Goal: Task Accomplishment & Management: Complete application form

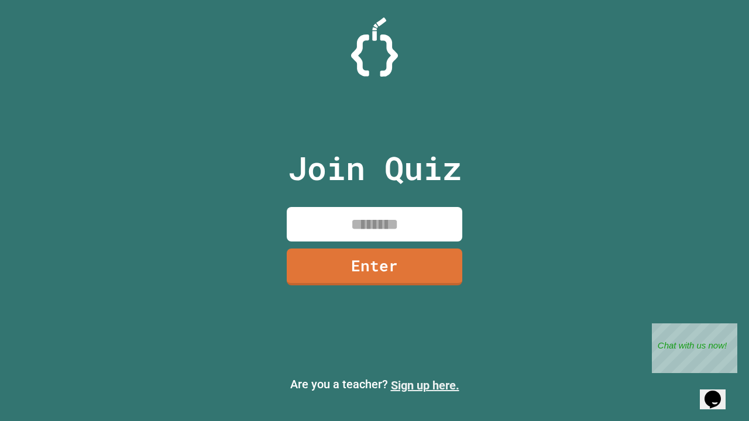
click at [425, 385] on link "Sign up here." at bounding box center [425, 385] width 68 height 14
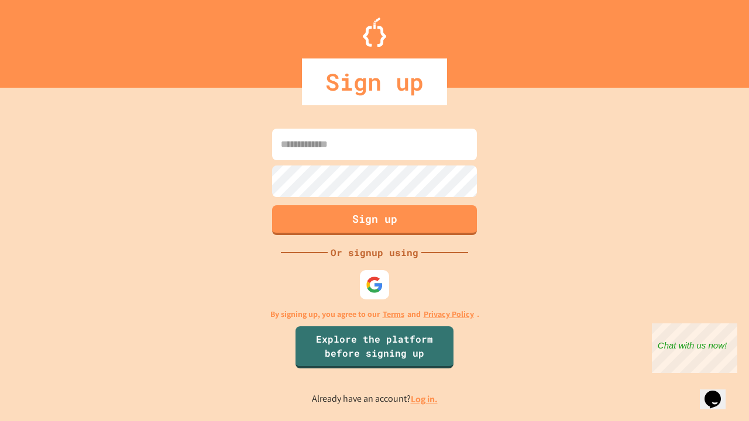
click at [425, 399] on link "Log in." at bounding box center [424, 399] width 27 height 12
